Goal: Browse casually

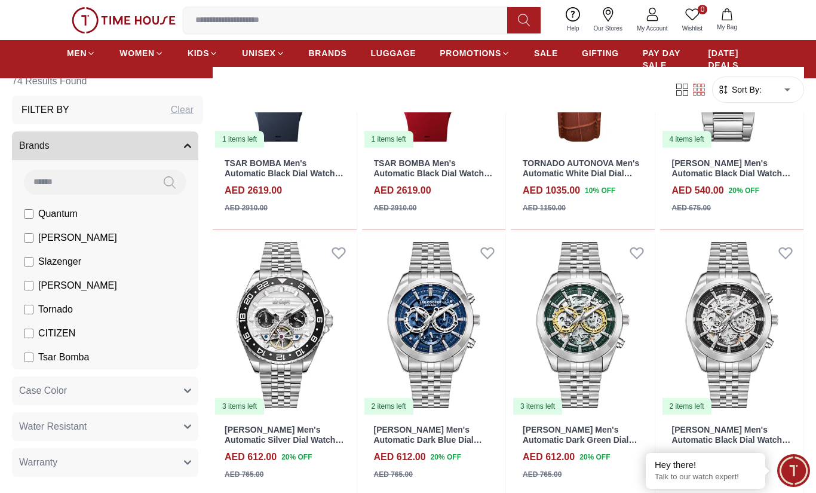
scroll to position [1075, 0]
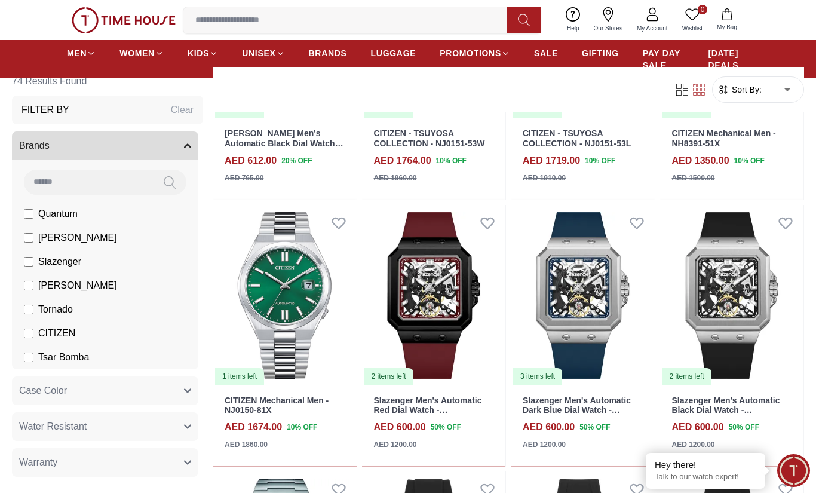
scroll to position [1605, 0]
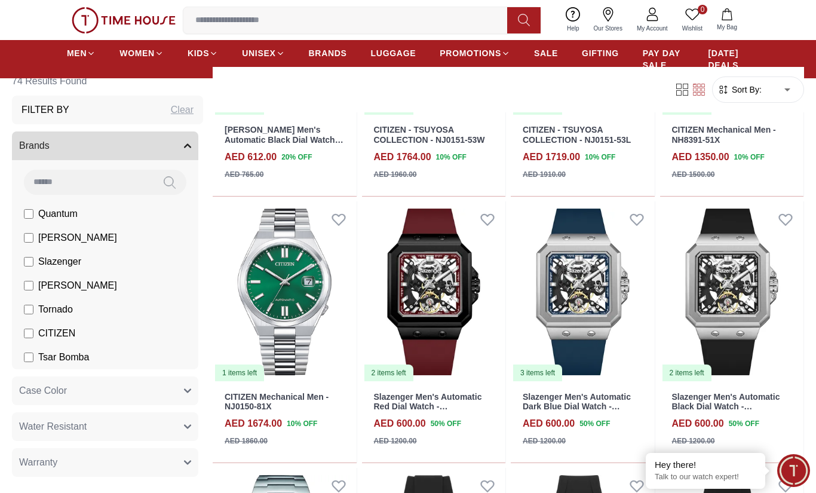
click at [391, 306] on img at bounding box center [434, 291] width 144 height 181
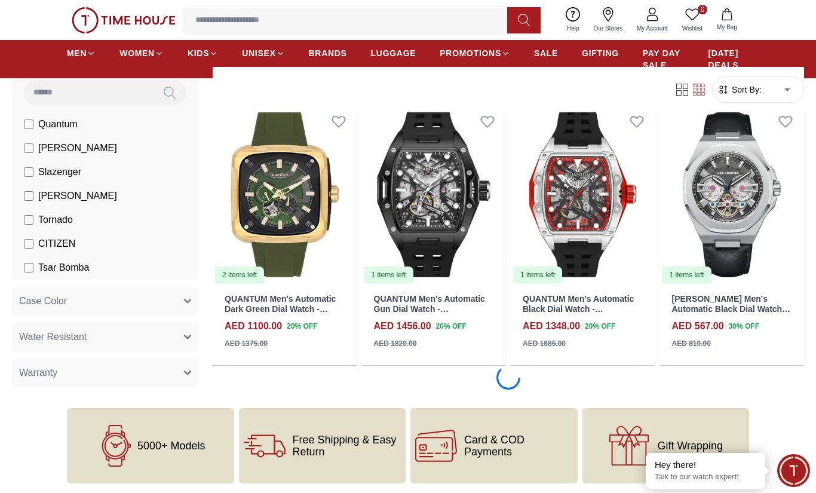
scroll to position [2500, 0]
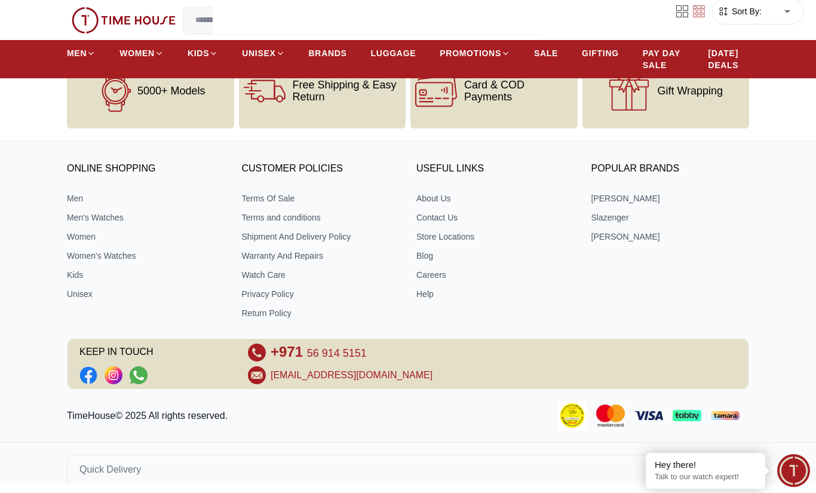
scroll to position [1075, 0]
